Goal: Task Accomplishment & Management: Manage account settings

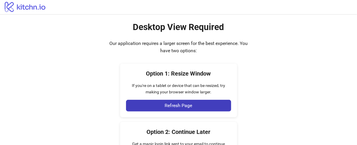
scroll to position [3158, 0]
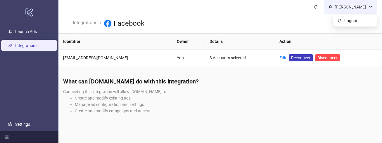
click at [336, 9] on div "[PERSON_NAME]" at bounding box center [350, 7] width 53 height 14
